Goal: Transaction & Acquisition: Purchase product/service

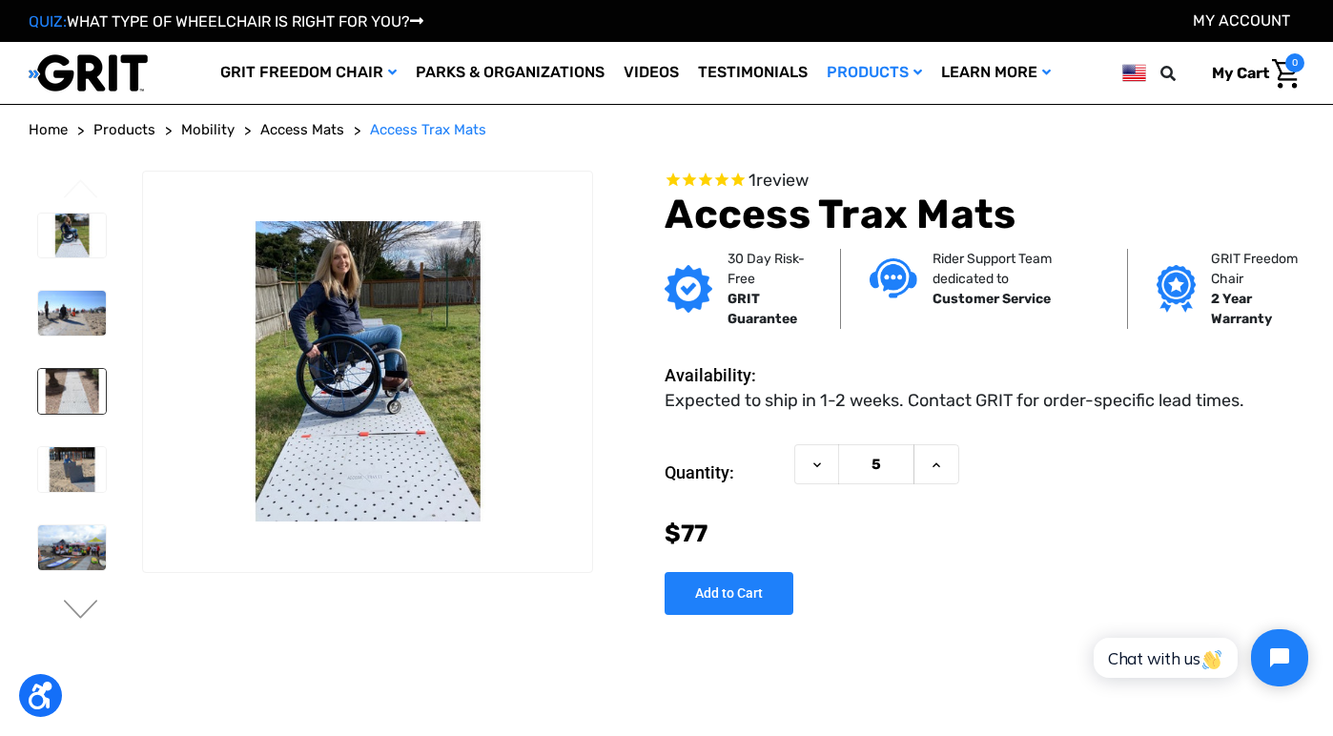
click at [63, 382] on img at bounding box center [72, 391] width 68 height 45
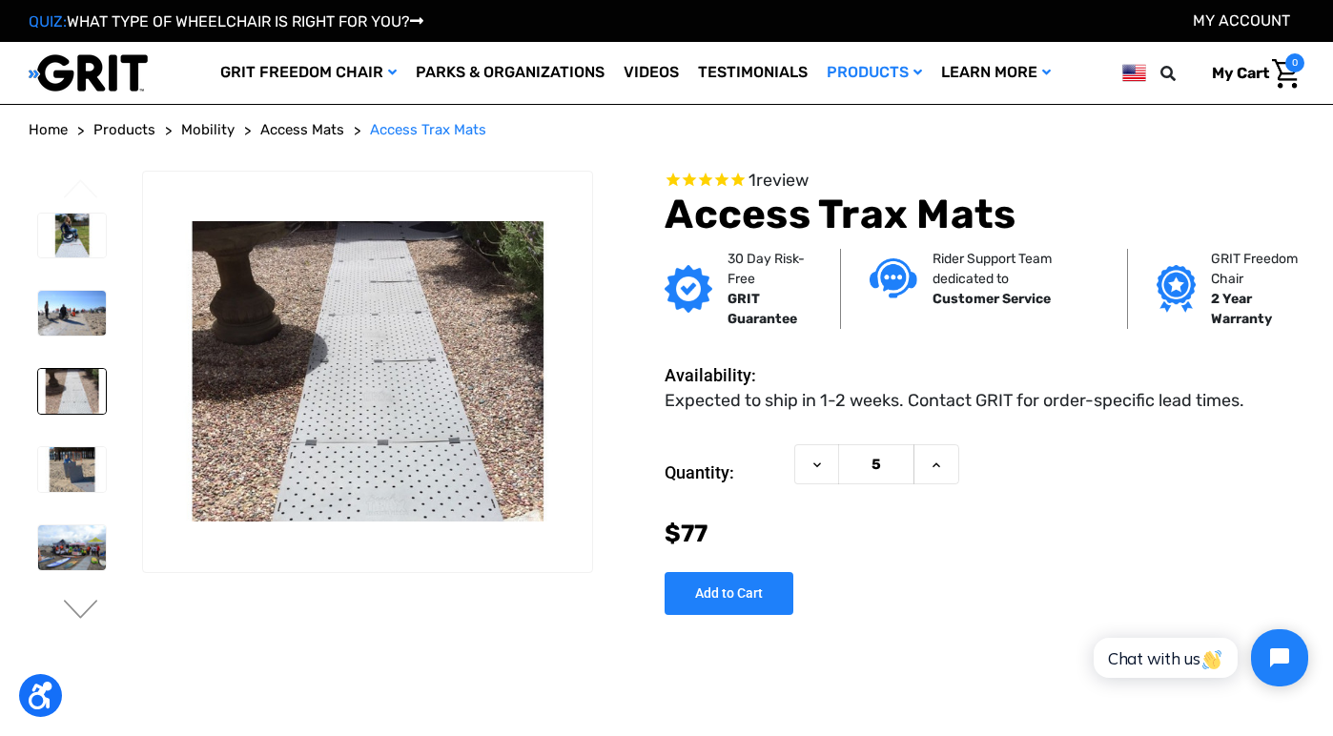
click at [66, 341] on li at bounding box center [71, 313] width 85 height 64
click at [76, 317] on img at bounding box center [72, 313] width 68 height 45
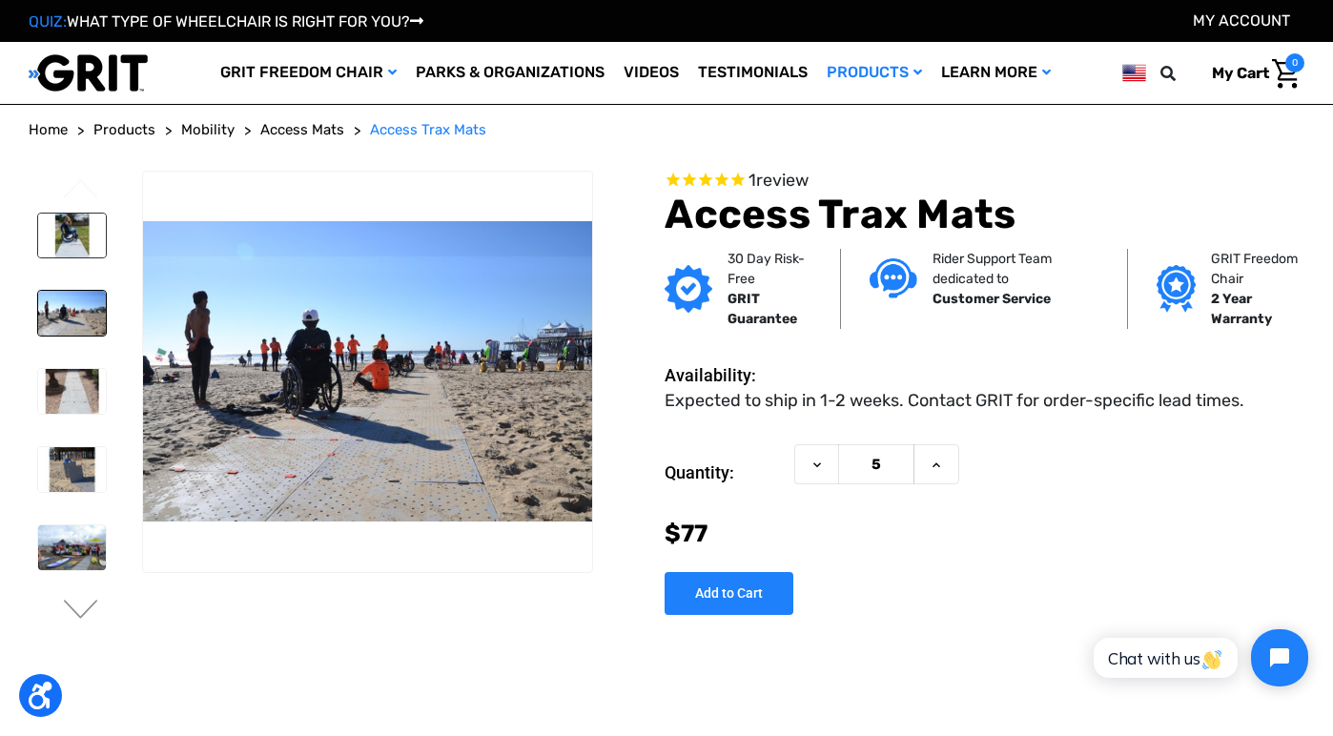
click at [63, 240] on img at bounding box center [72, 236] width 68 height 45
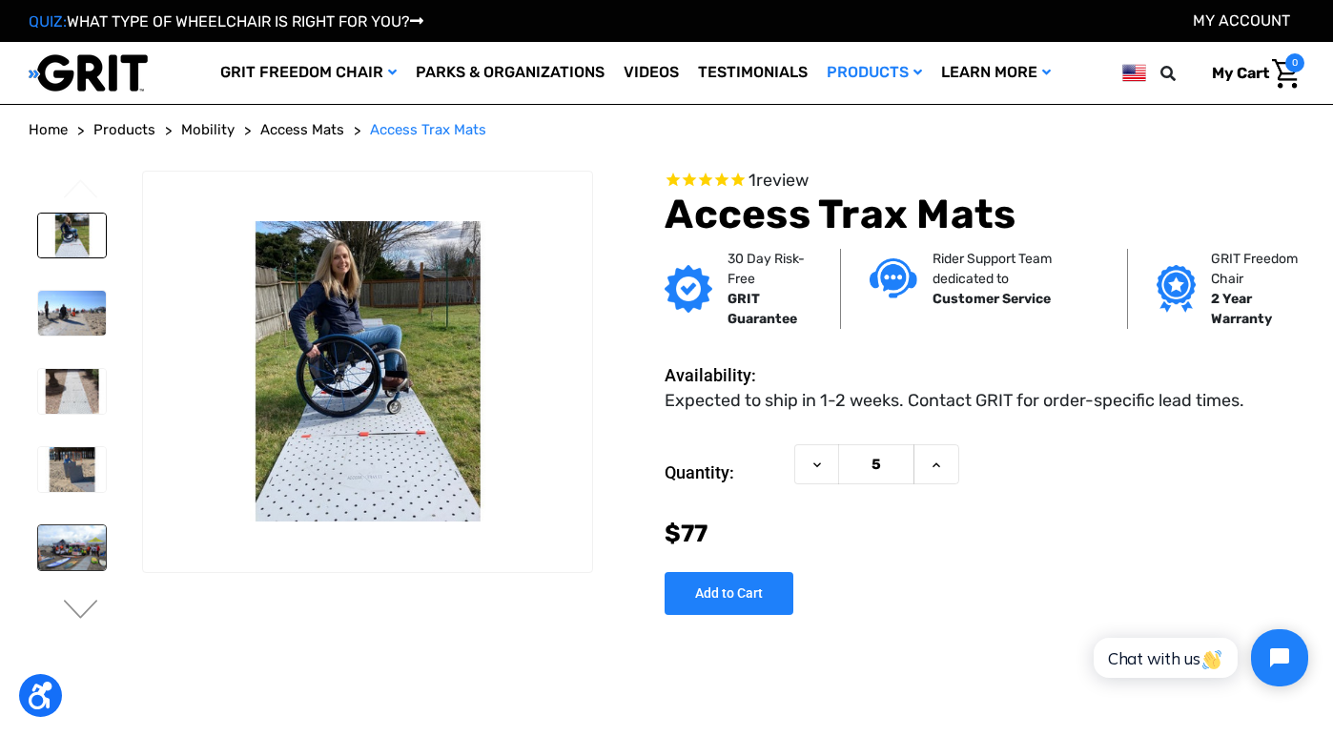
click at [62, 570] on link at bounding box center [72, 548] width 70 height 47
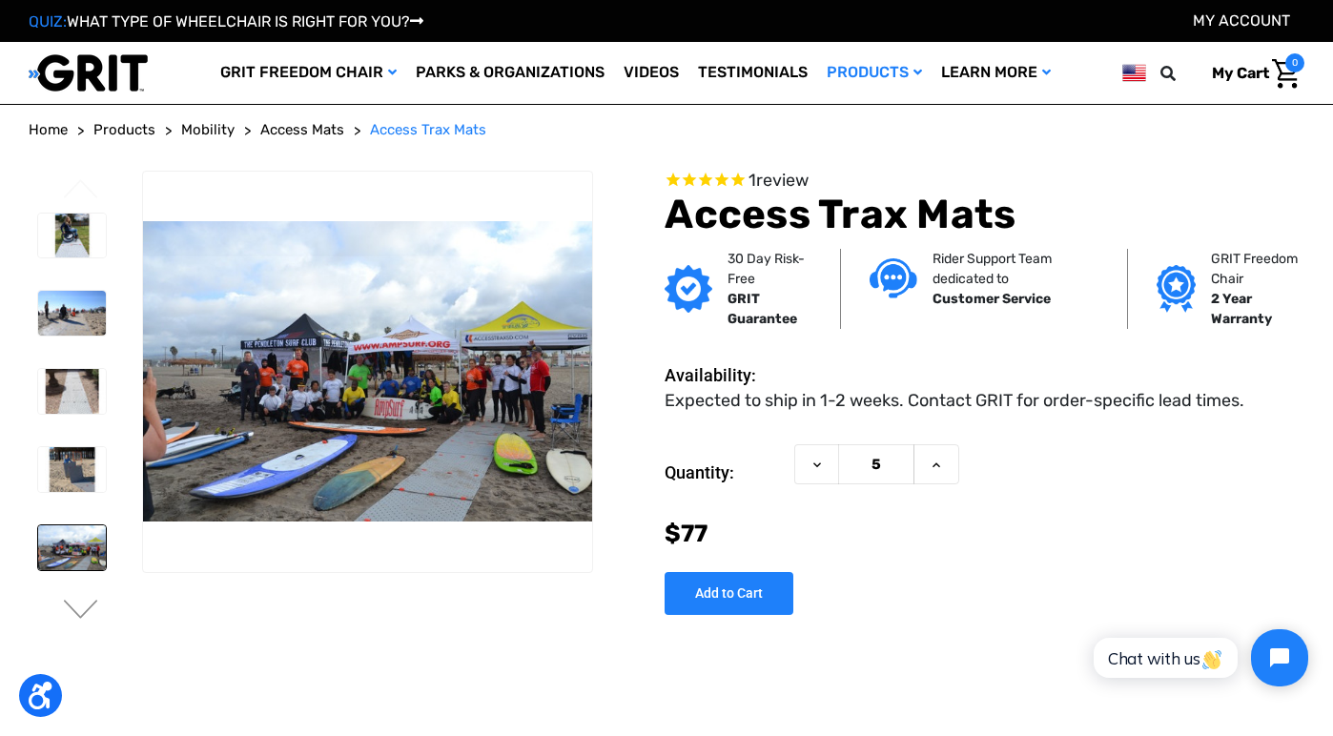
click at [693, 539] on span "$77" at bounding box center [686, 534] width 43 height 28
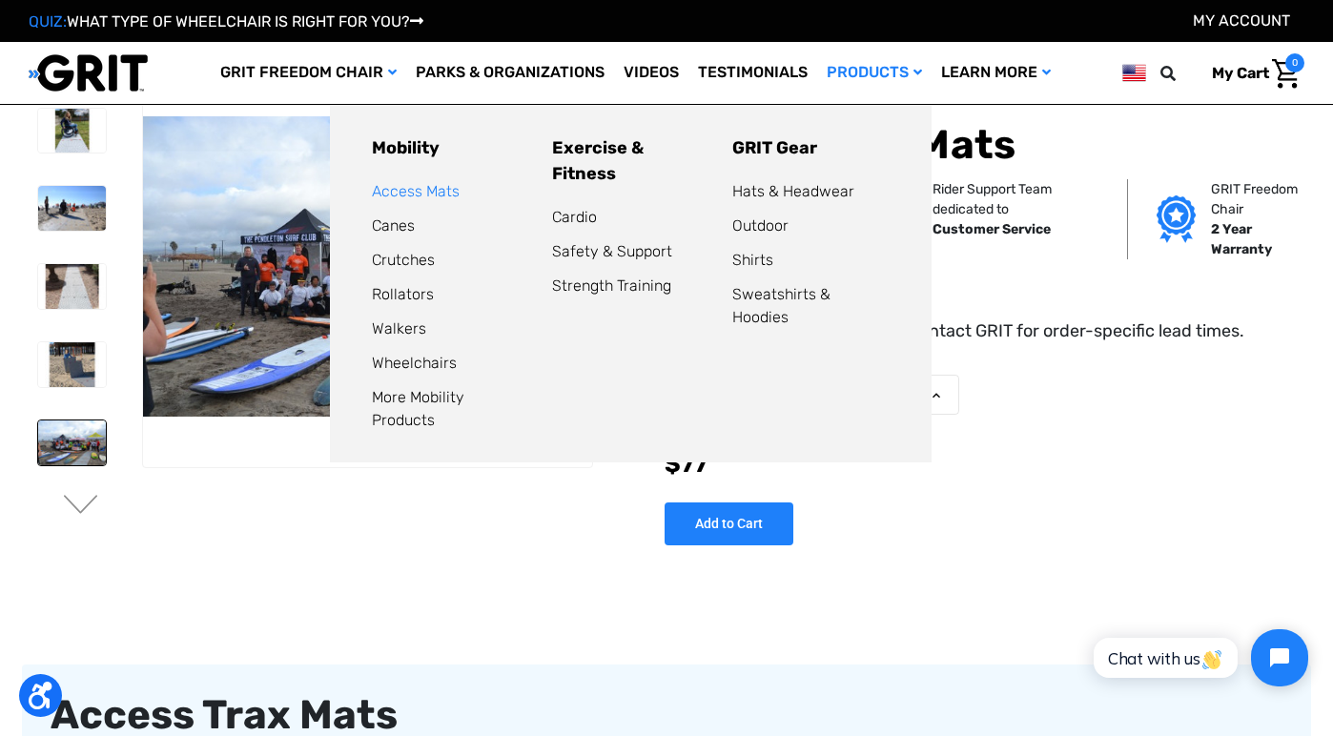
click at [414, 197] on link "Access Mats" at bounding box center [416, 191] width 88 height 18
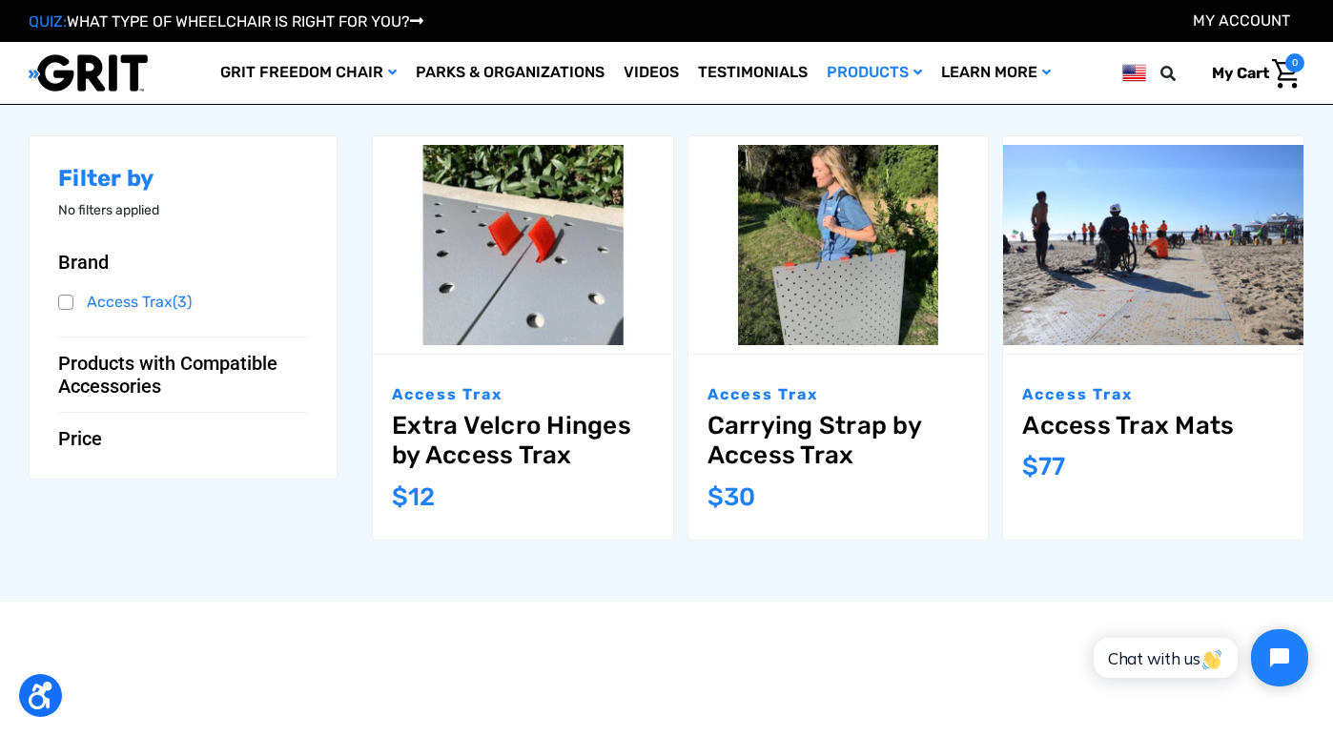
click at [1115, 421] on link "Access Trax Mats" at bounding box center [1153, 426] width 262 height 30
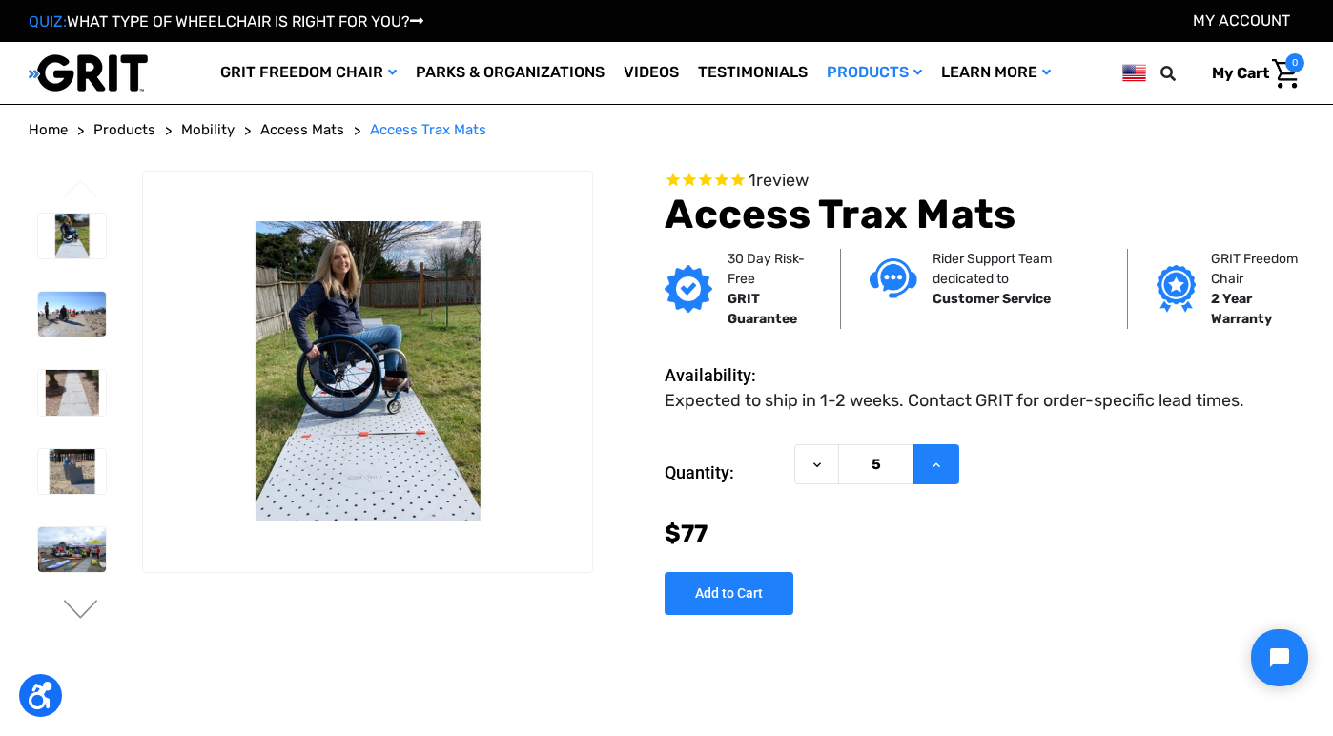
click at [922, 459] on button "Increase Quantity of Access Trax Mats" at bounding box center [937, 464] width 46 height 41
click at [818, 463] on use at bounding box center [817, 465] width 8 height 5
type input "5"
click at [619, 64] on link "Videos" at bounding box center [651, 73] width 74 height 62
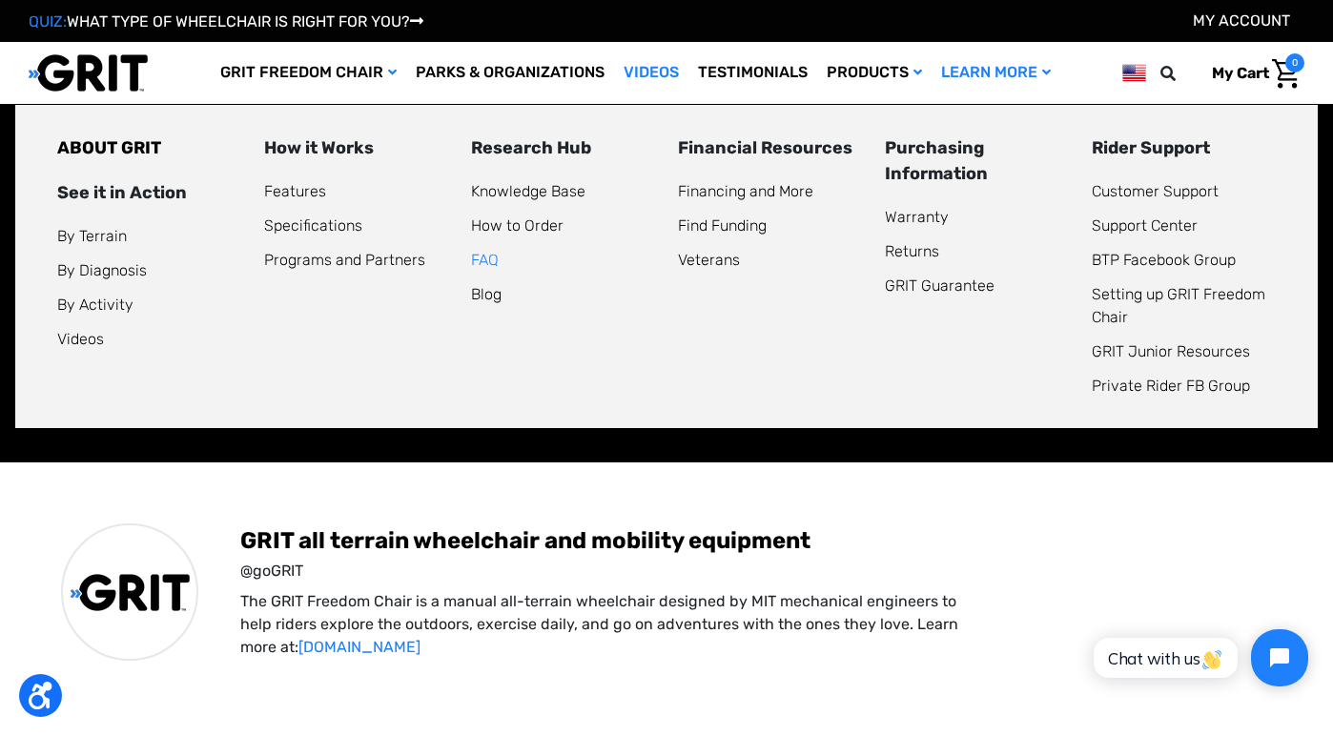
click at [491, 261] on link "FAQ" at bounding box center [485, 260] width 28 height 18
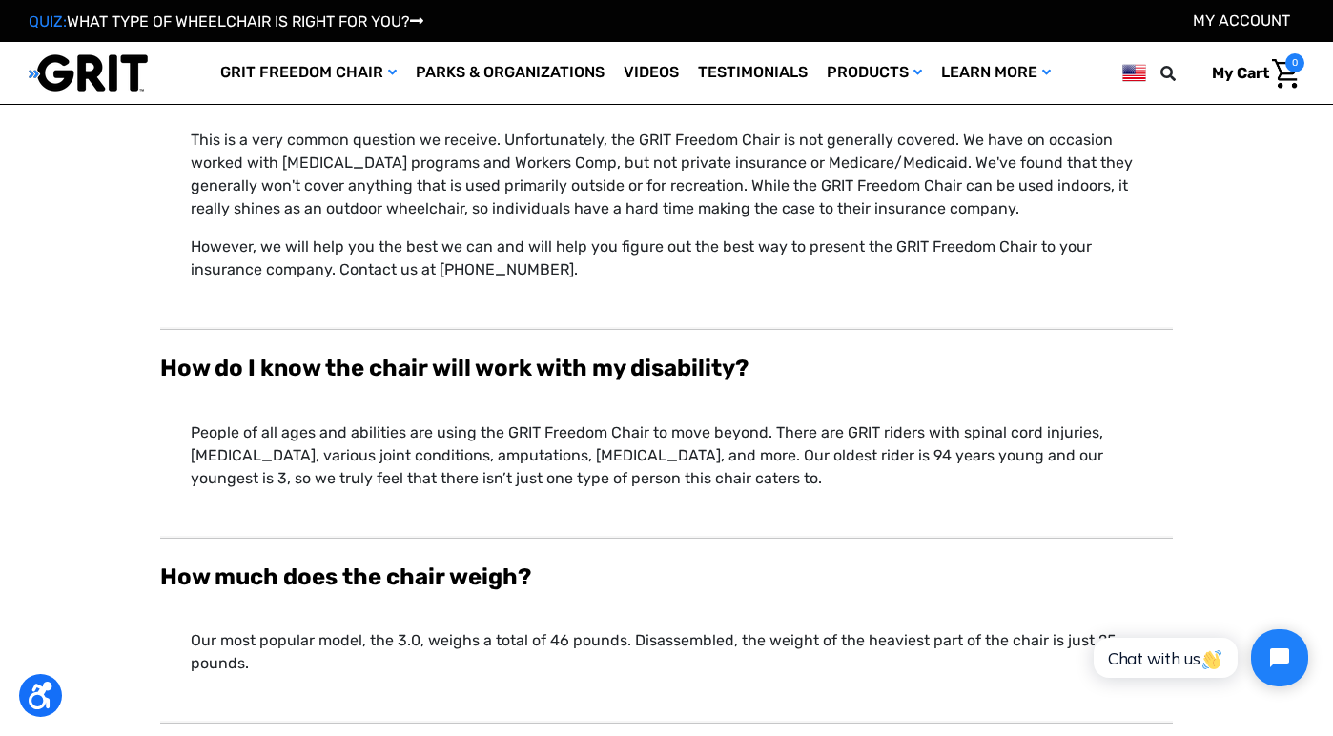
click at [742, 351] on div "How do I know the chair will work with my disability?" at bounding box center [666, 368] width 1013 height 46
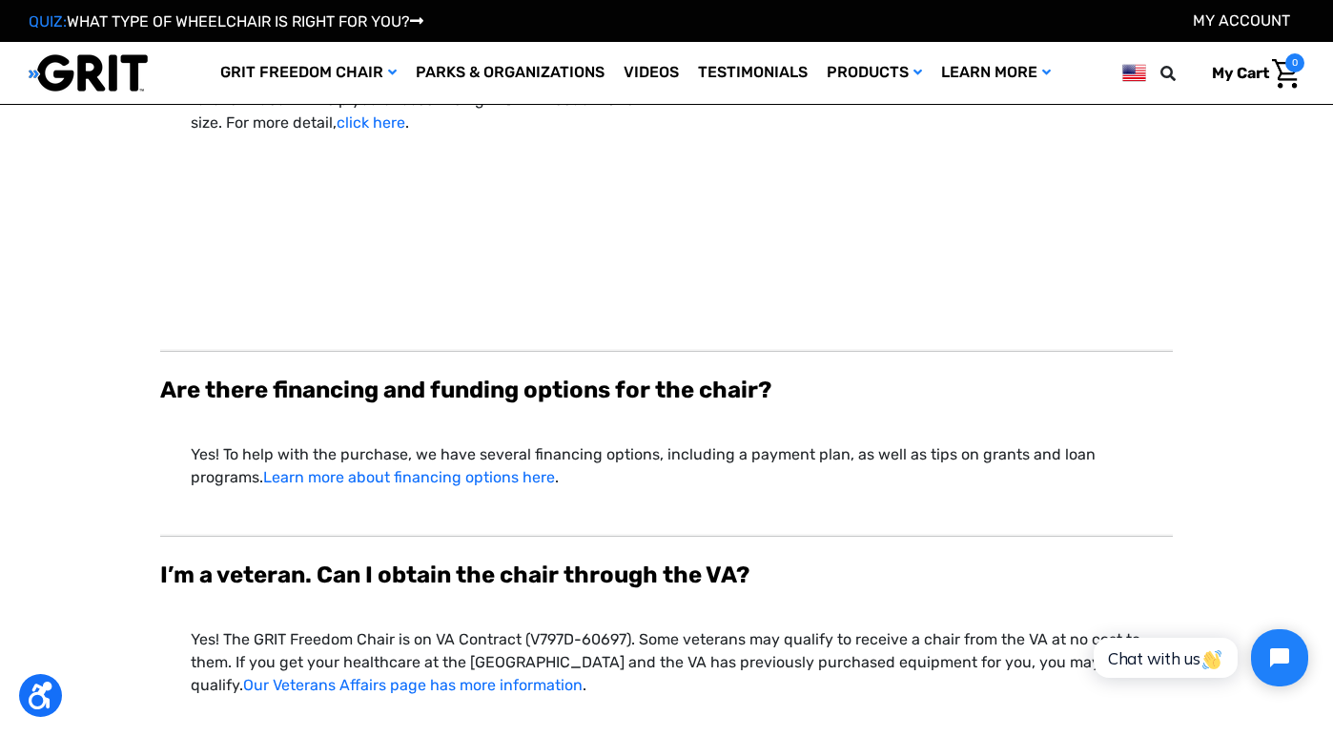
scroll to position [5136, 0]
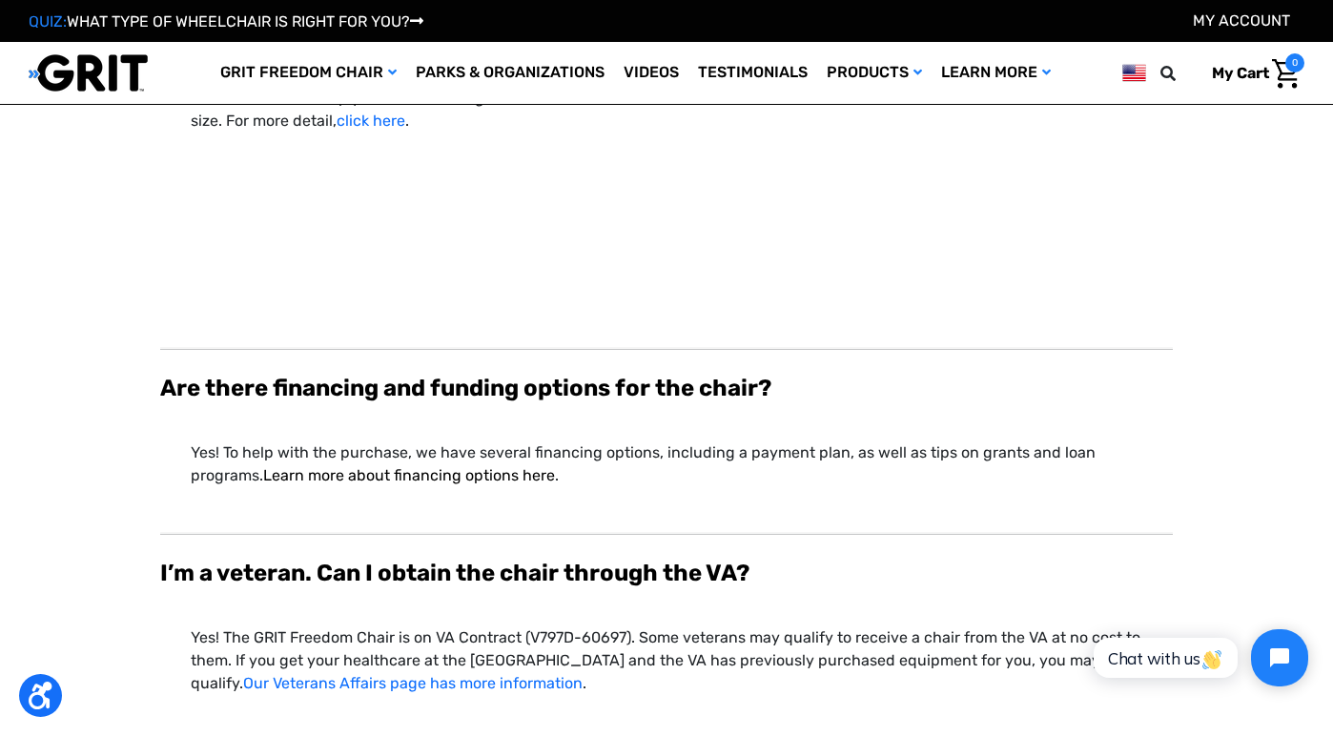
click at [524, 466] on link "Learn more about financing options here" at bounding box center [409, 475] width 292 height 18
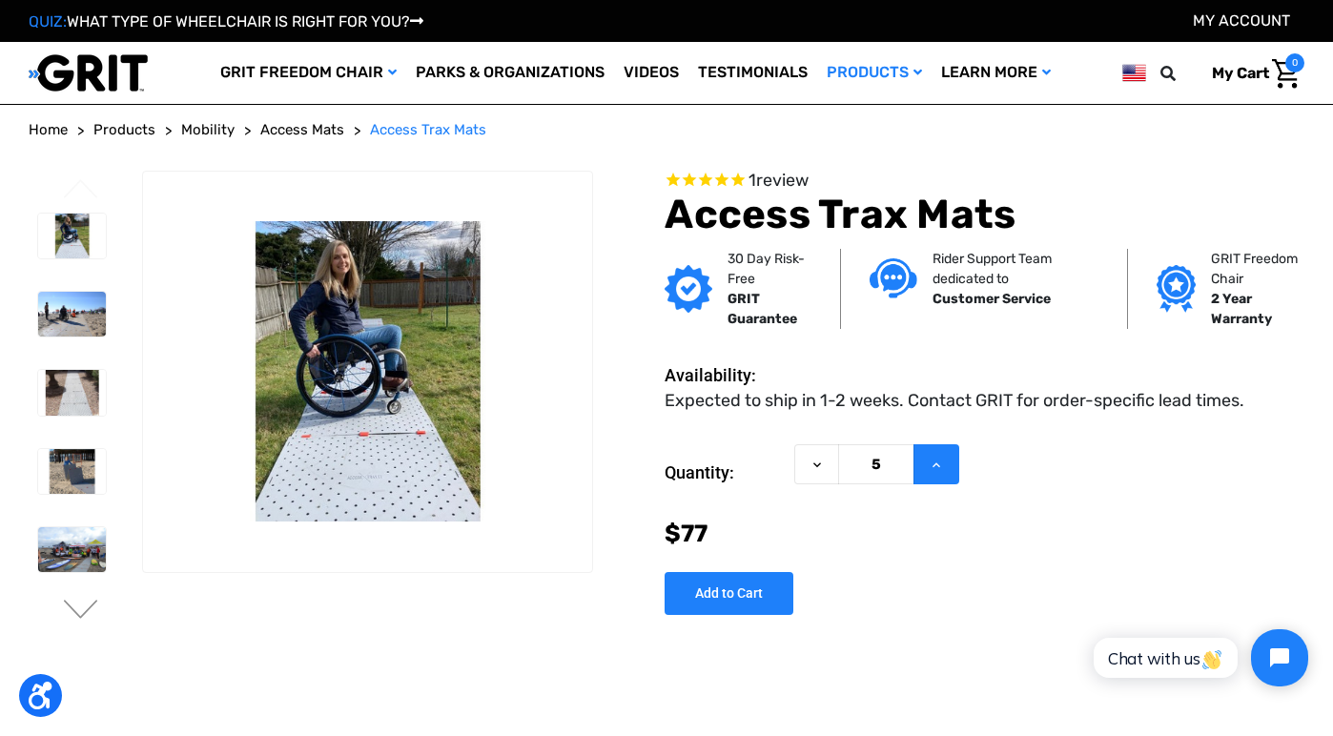
click at [937, 466] on icon at bounding box center [936, 465] width 15 height 15
click at [814, 469] on icon at bounding box center [817, 465] width 15 height 15
type input "5"
click at [799, 465] on button "Decrease Quantity of Access Trax Mats" at bounding box center [816, 464] width 45 height 41
click at [805, 465] on button "Decrease Quantity of Access Trax Mats" at bounding box center [816, 464] width 45 height 41
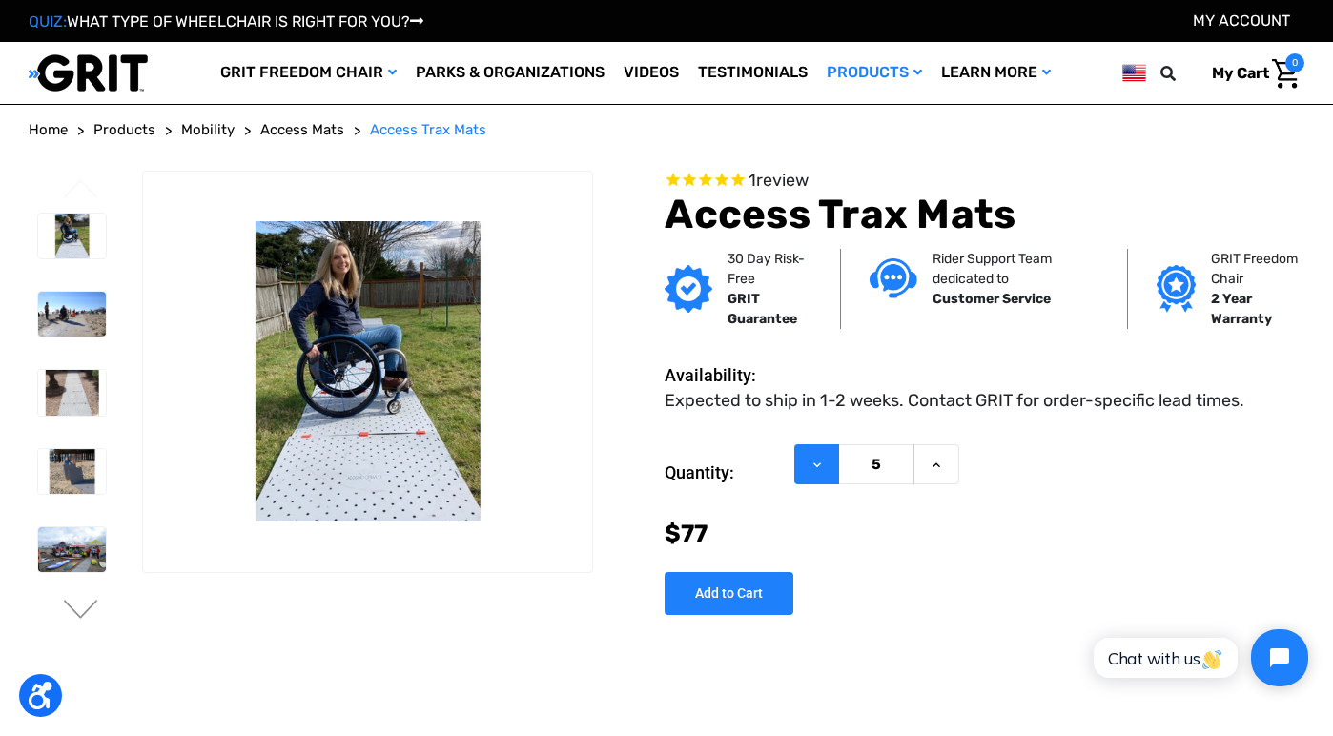
click at [806, 465] on button "Decrease Quantity of Access Trax Mats" at bounding box center [816, 464] width 45 height 41
